Goal: Task Accomplishment & Management: Use online tool/utility

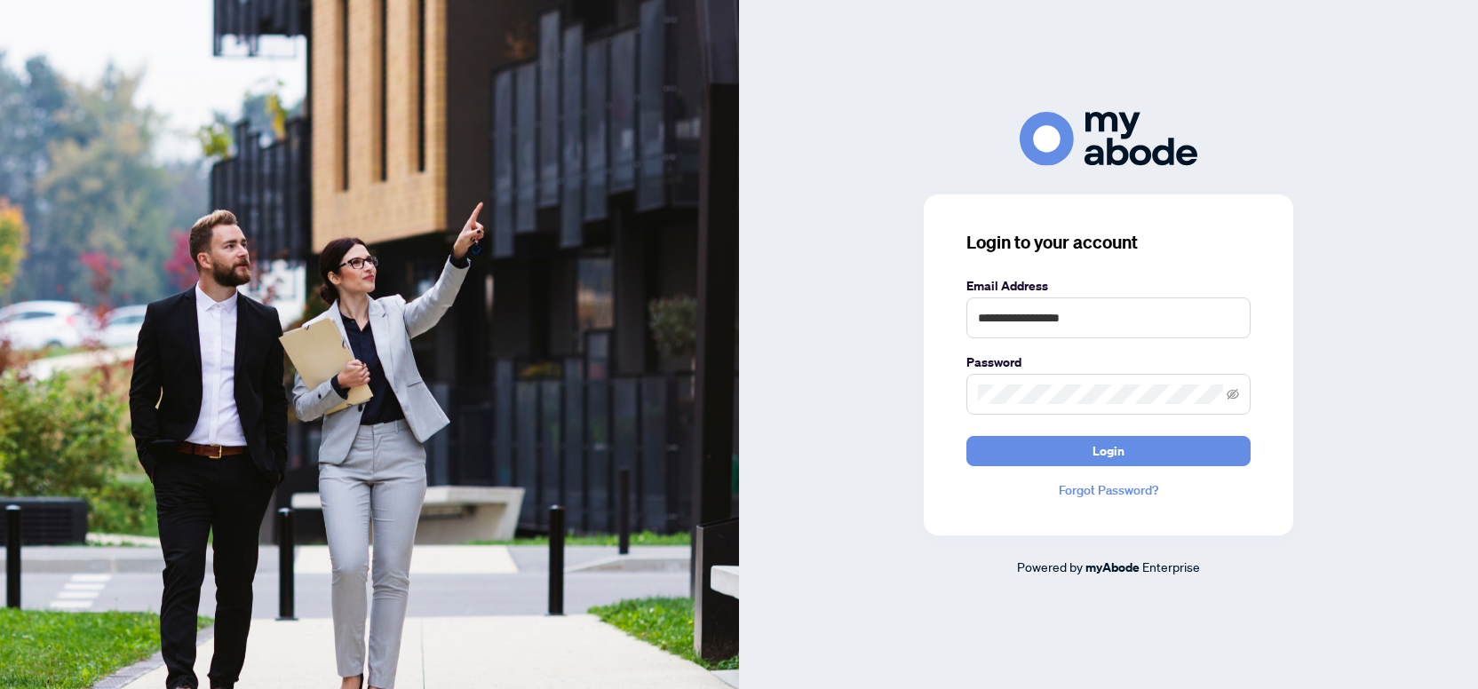
click at [1068, 448] on button "Login" at bounding box center [1109, 451] width 284 height 30
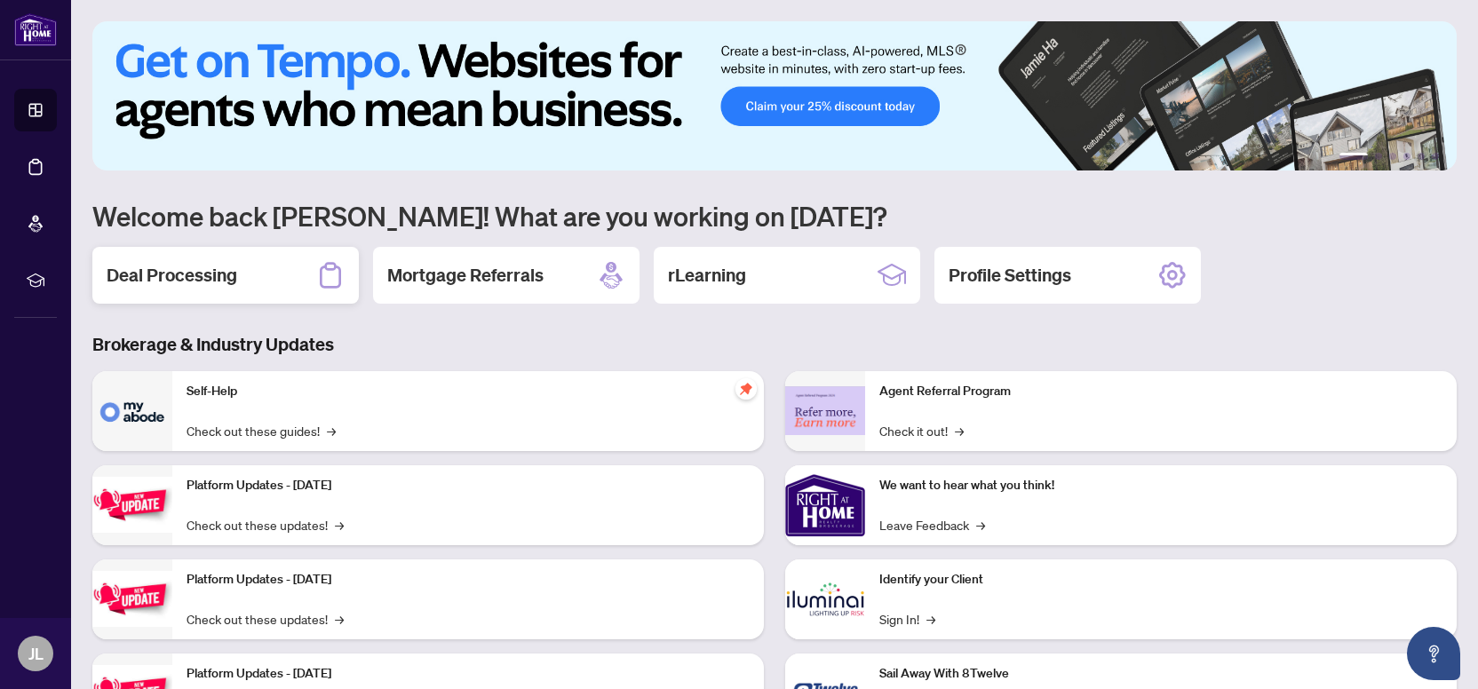
click at [246, 286] on div "Deal Processing" at bounding box center [225, 275] width 267 height 57
